Goal: Complete application form

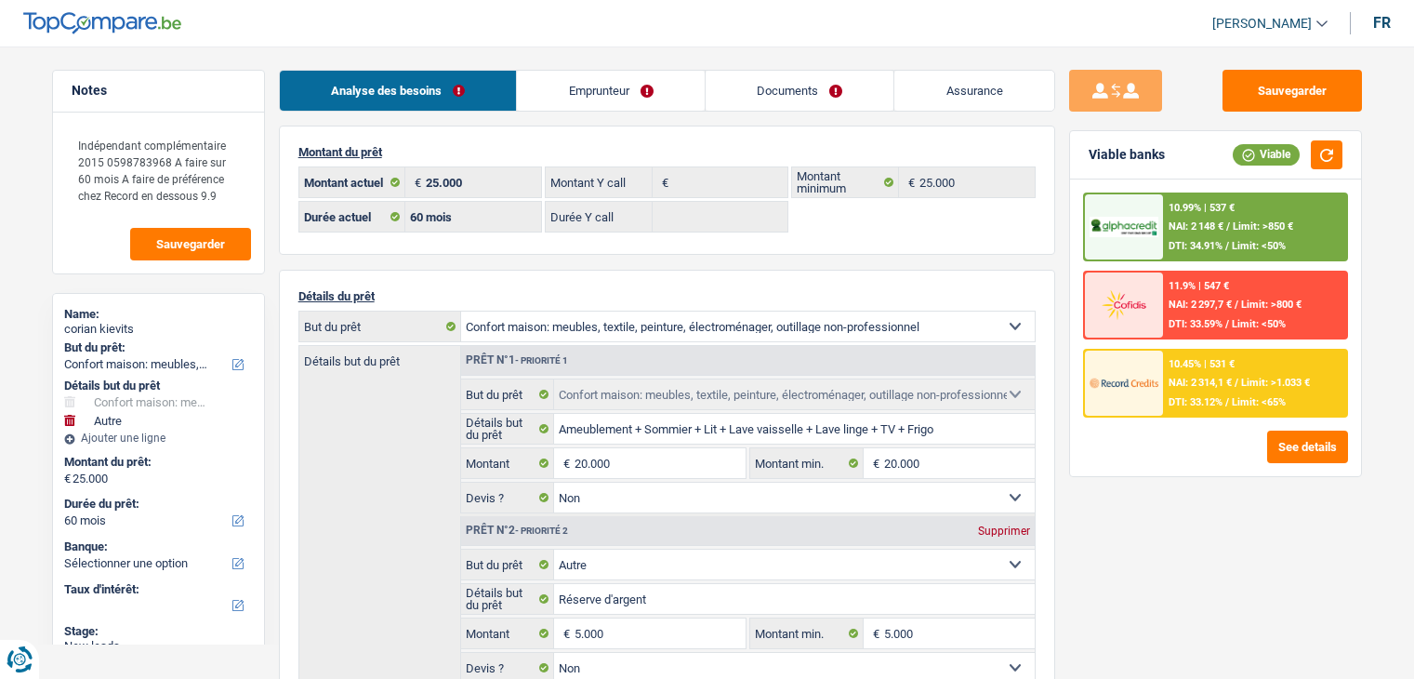
select select "household"
select select "other"
select select "60"
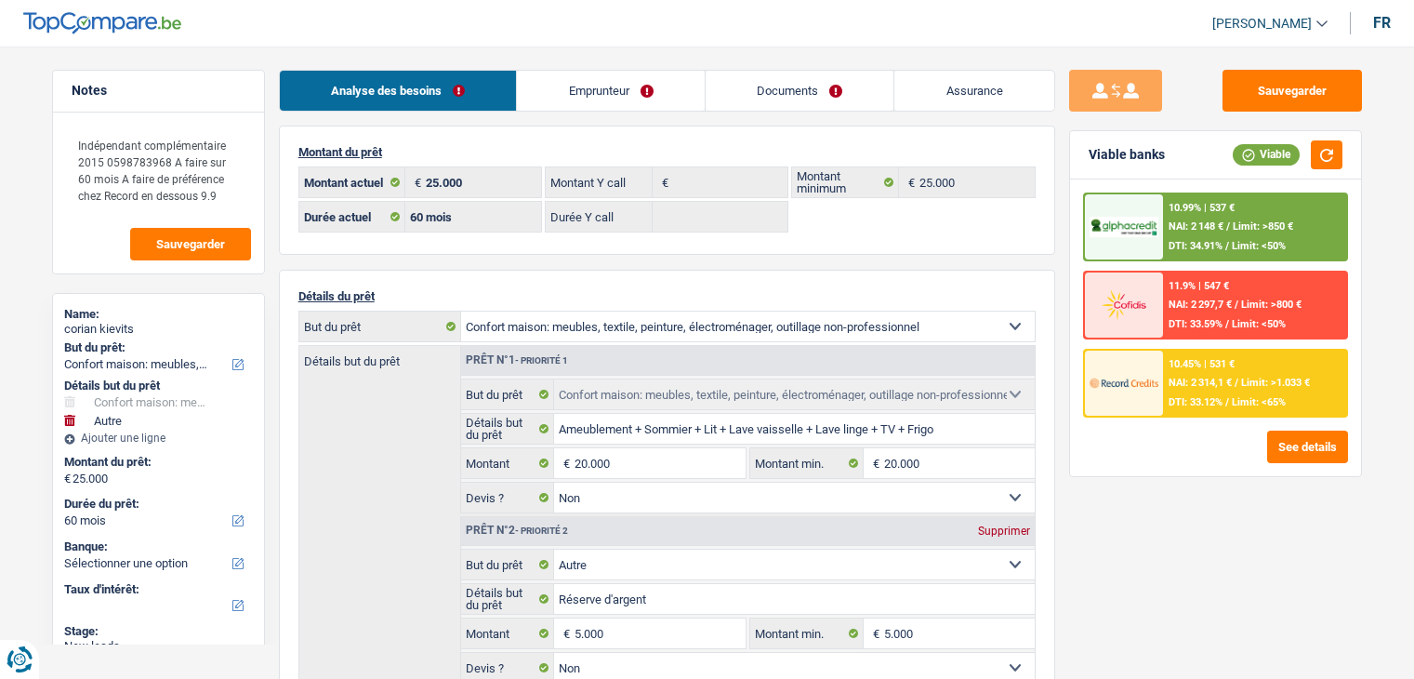
select select "household"
select select "false"
select select "other"
select select "false"
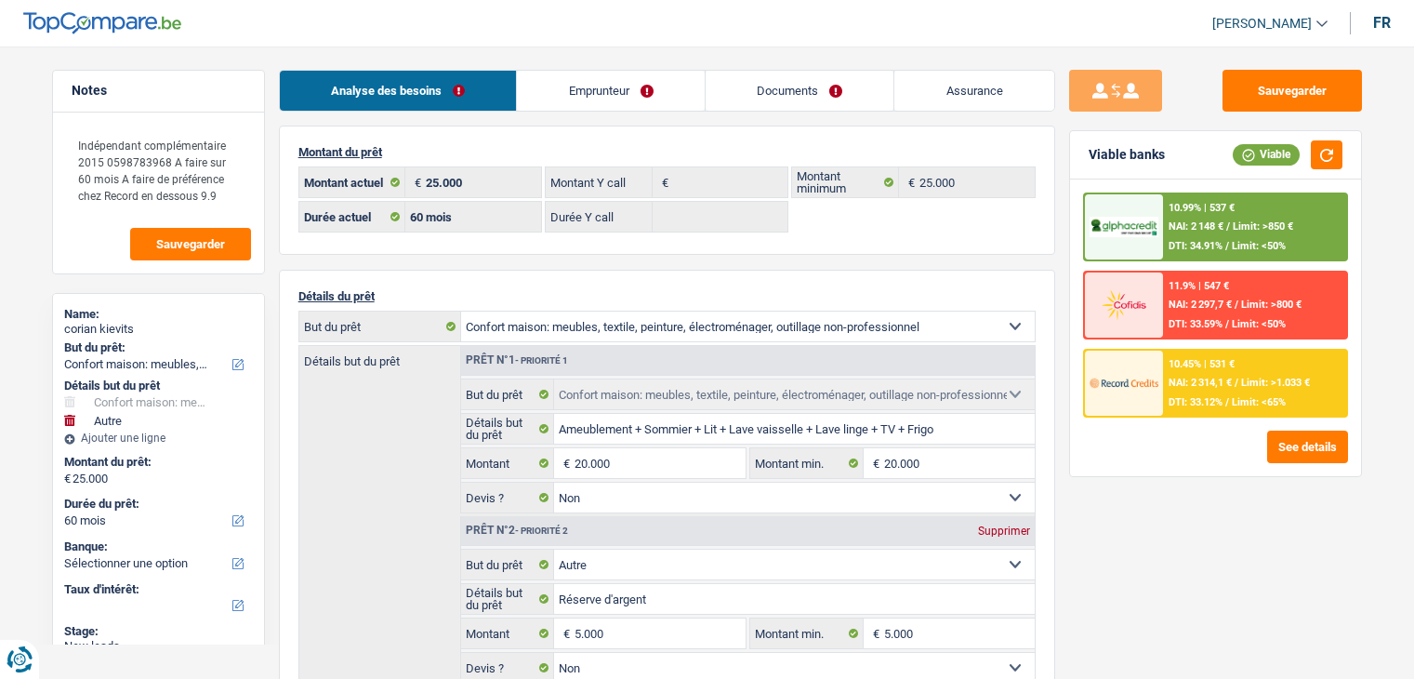
select select "60"
click at [146, 159] on textarea "Indépendant complémentaire 2015 0598783968 A faire sur 60 mois A faire de préfé…" at bounding box center [158, 170] width 185 height 89
click at [184, 245] on span "Sauvegarder" at bounding box center [190, 244] width 69 height 12
